Goal: Check status

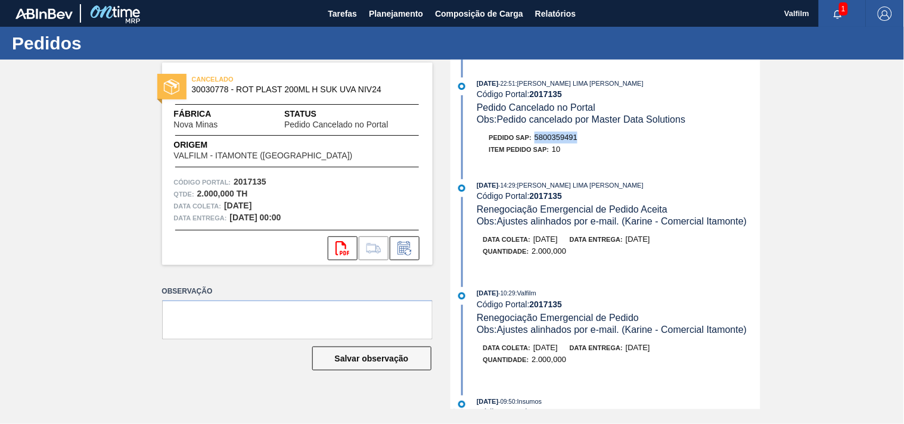
drag, startPoint x: 574, startPoint y: 135, endPoint x: 593, endPoint y: 137, distance: 19.1
click at [593, 137] on div "Pedido SAP: 5800359491" at bounding box center [618, 138] width 283 height 12
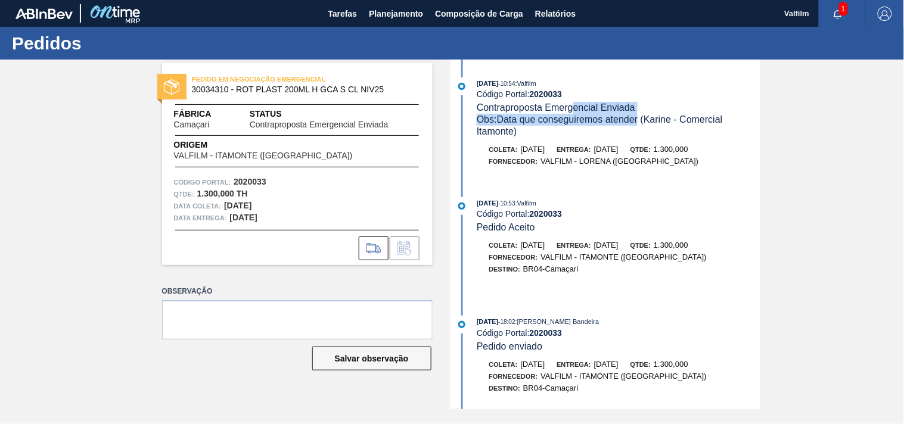
drag, startPoint x: 658, startPoint y: 122, endPoint x: 670, endPoint y: 125, distance: 12.9
click at [669, 125] on div "05/09/2025 - 10:54 : Valfilm Código Portal: 2020033 Contraproposta Emergencial …" at bounding box center [618, 107] width 283 height 60
click at [670, 125] on span "Obs: Data que conseguiremos atender (Karine - Comercial Itamonte)" at bounding box center [601, 125] width 248 height 22
